Goal: Task Accomplishment & Management: Manage account settings

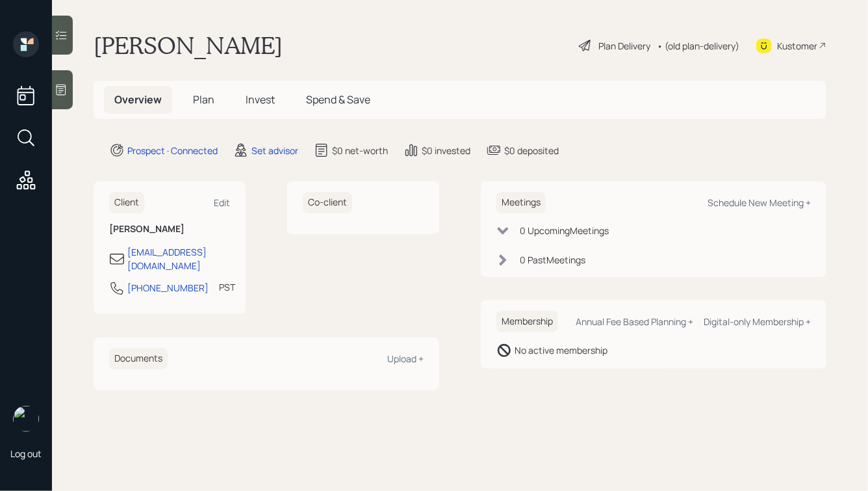
click at [59, 85] on icon at bounding box center [61, 89] width 13 height 13
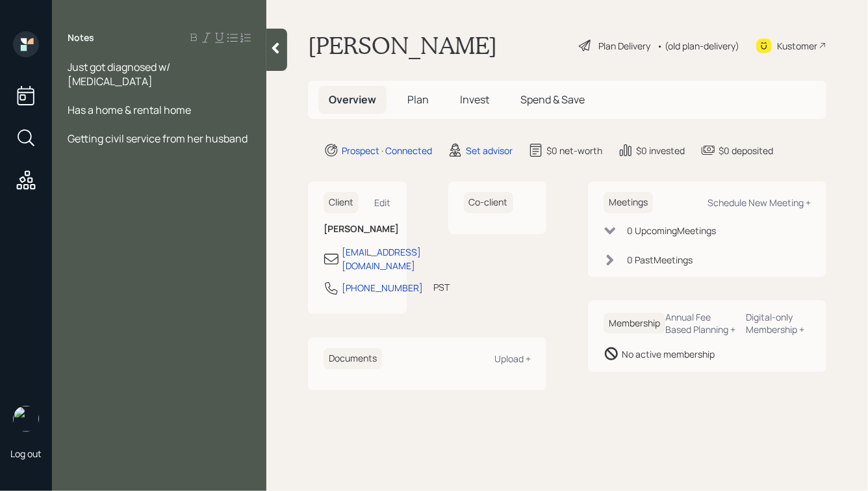
click at [275, 36] on div at bounding box center [276, 50] width 21 height 42
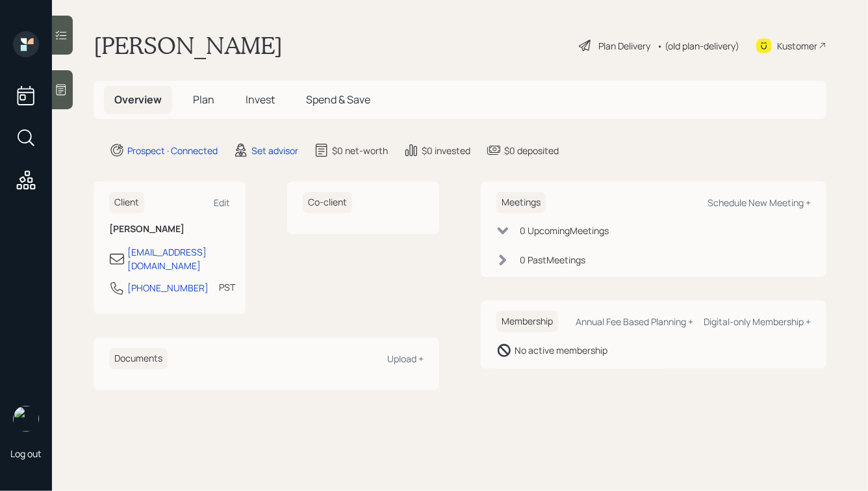
drag, startPoint x: 96, startPoint y: 49, endPoint x: 308, endPoint y: 53, distance: 212.5
click at [283, 53] on h1 "[PERSON_NAME]" at bounding box center [188, 45] width 189 height 29
drag, startPoint x: 327, startPoint y: 46, endPoint x: 62, endPoint y: 29, distance: 265.0
click at [62, 29] on div "Log out [PERSON_NAME] Plan Delivery • (old plan-delivery) Kustomer Overview Pla…" at bounding box center [434, 245] width 868 height 491
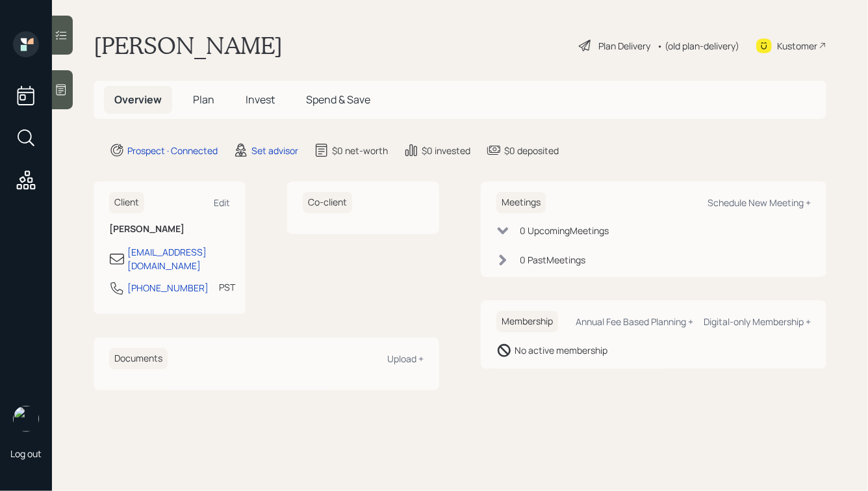
click at [155, 40] on h1 "[PERSON_NAME]" at bounding box center [188, 45] width 189 height 29
click at [61, 95] on icon at bounding box center [62, 89] width 10 height 11
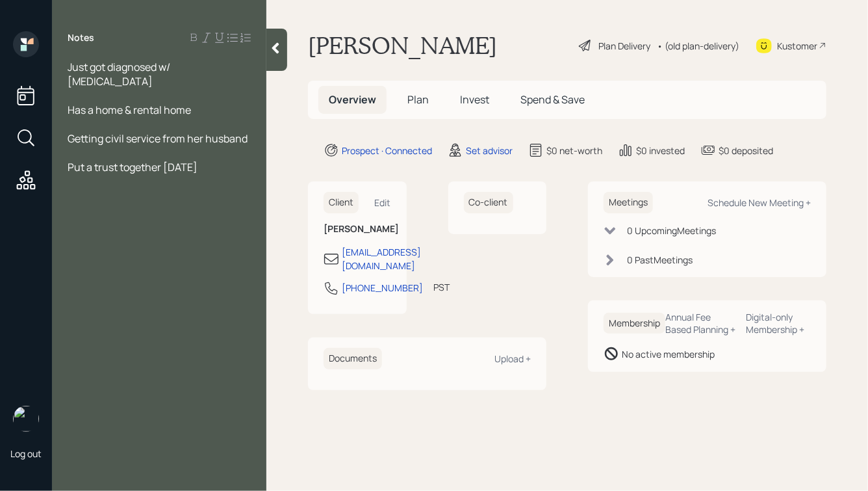
click at [162, 131] on span "Getting civil service from her husband" at bounding box center [158, 138] width 180 height 14
click at [144, 138] on div "Getting civil service payments from her husband" at bounding box center [159, 145] width 183 height 29
click at [86, 138] on span "Getting civil service payments from her husband" at bounding box center [152, 145] width 169 height 29
click at [276, 51] on icon at bounding box center [275, 48] width 7 height 11
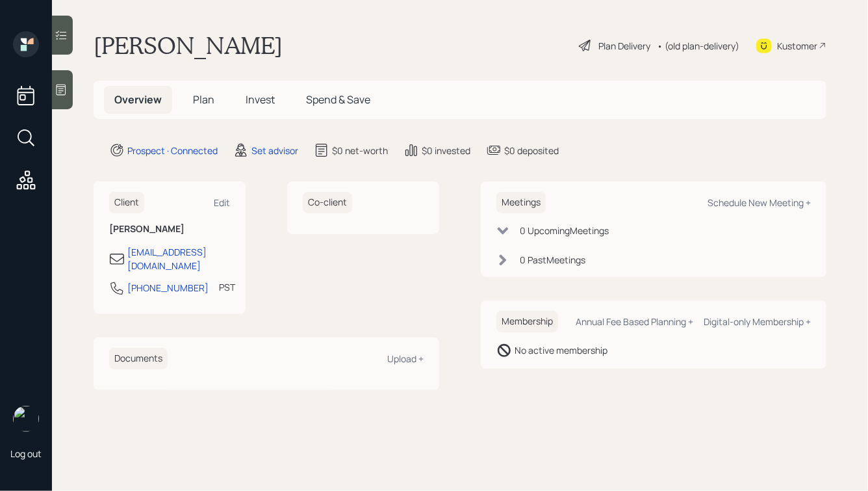
click at [75, 85] on main "[PERSON_NAME] Plan Delivery • (old plan-delivery) Kustomer Overview Plan Invest…" at bounding box center [460, 245] width 816 height 491
click at [66, 88] on icon at bounding box center [61, 89] width 13 height 13
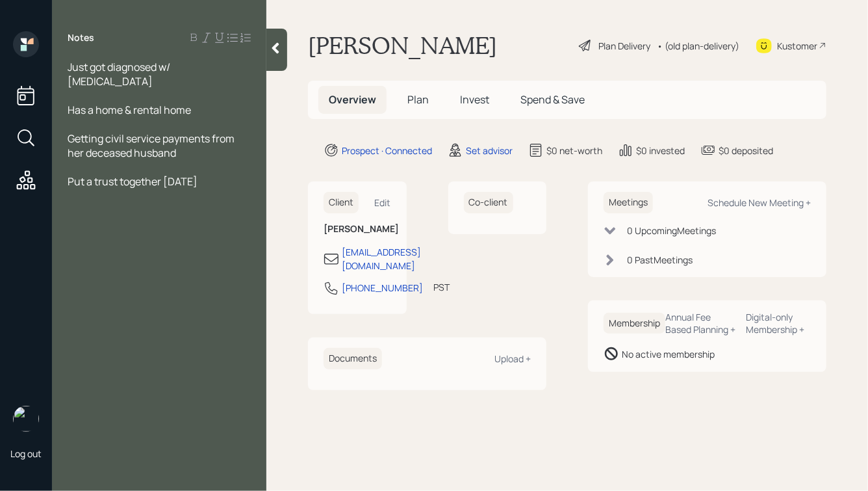
click at [69, 66] on span "Just got diagnosed w/ [MEDICAL_DATA]" at bounding box center [120, 74] width 105 height 29
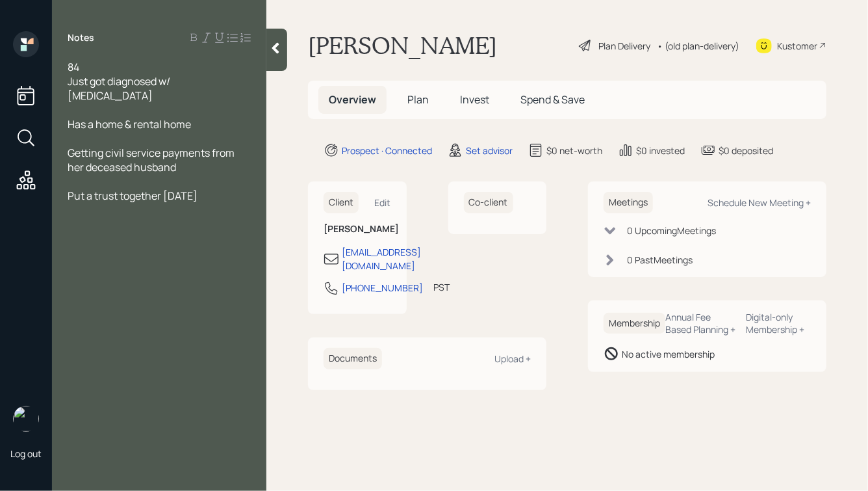
click at [327, 45] on h1 "[PERSON_NAME]" at bounding box center [402, 45] width 189 height 29
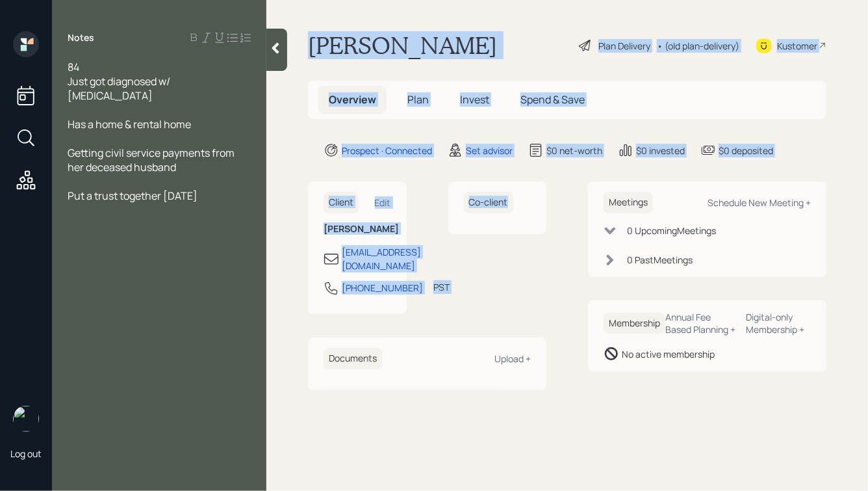
drag, startPoint x: 308, startPoint y: 45, endPoint x: 552, endPoint y: 221, distance: 301.1
click at [552, 221] on main "[PERSON_NAME] Plan Delivery • (old plan-delivery) Kustomer Overview Plan Invest…" at bounding box center [567, 245] width 602 height 491
click at [552, 221] on div "Client Edit [PERSON_NAME] [EMAIL_ADDRESS][DOMAIN_NAME] [PHONE_NUMBER] PST Curre…" at bounding box center [567, 285] width 518 height 208
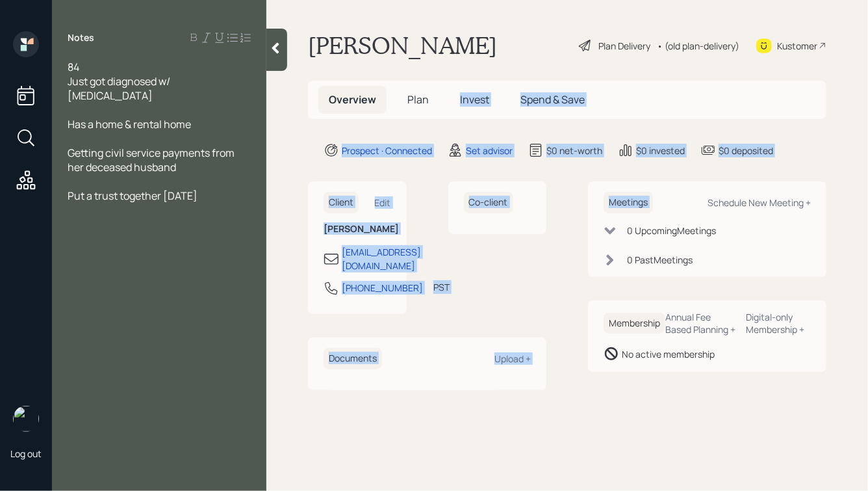
drag, startPoint x: 787, startPoint y: 177, endPoint x: 437, endPoint y: 31, distance: 379.5
click at [438, 31] on main "[PERSON_NAME] Plan Delivery • (old plan-delivery) Kustomer Overview Plan Invest…" at bounding box center [567, 245] width 602 height 491
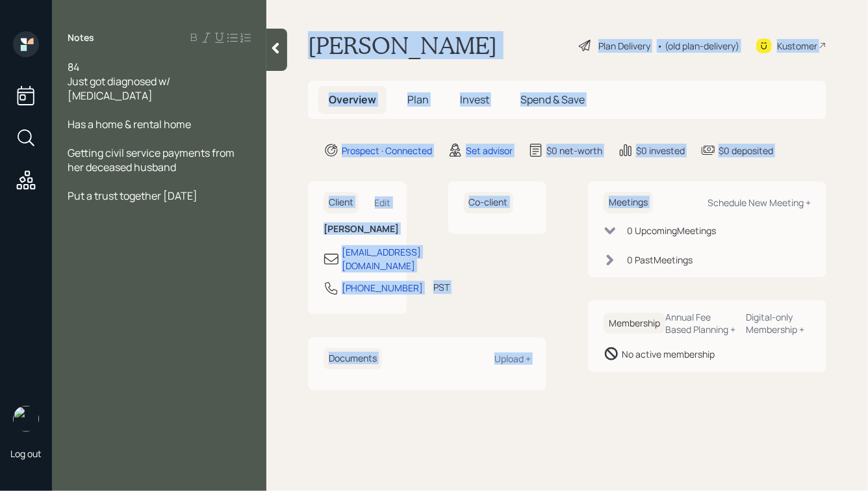
click at [437, 31] on main "[PERSON_NAME] Plan Delivery • (old plan-delivery) Kustomer Overview Plan Invest…" at bounding box center [567, 245] width 602 height 491
